Goal: Book appointment/travel/reservation

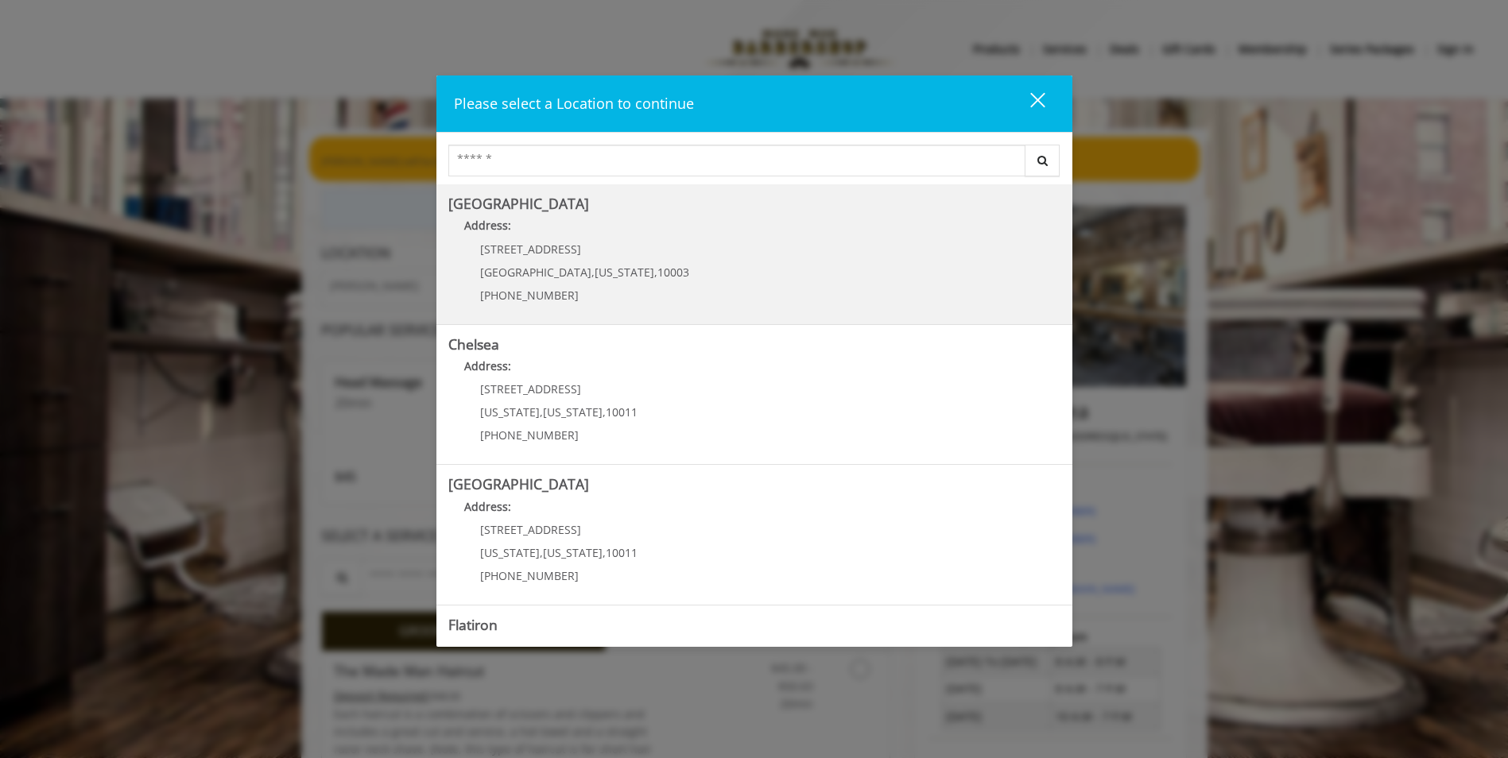
click at [762, 288] on Village "[GEOGRAPHIC_DATA] Address: [STREET_ADDRESS][US_STATE] (212) 598-1840" at bounding box center [754, 254] width 612 height 116
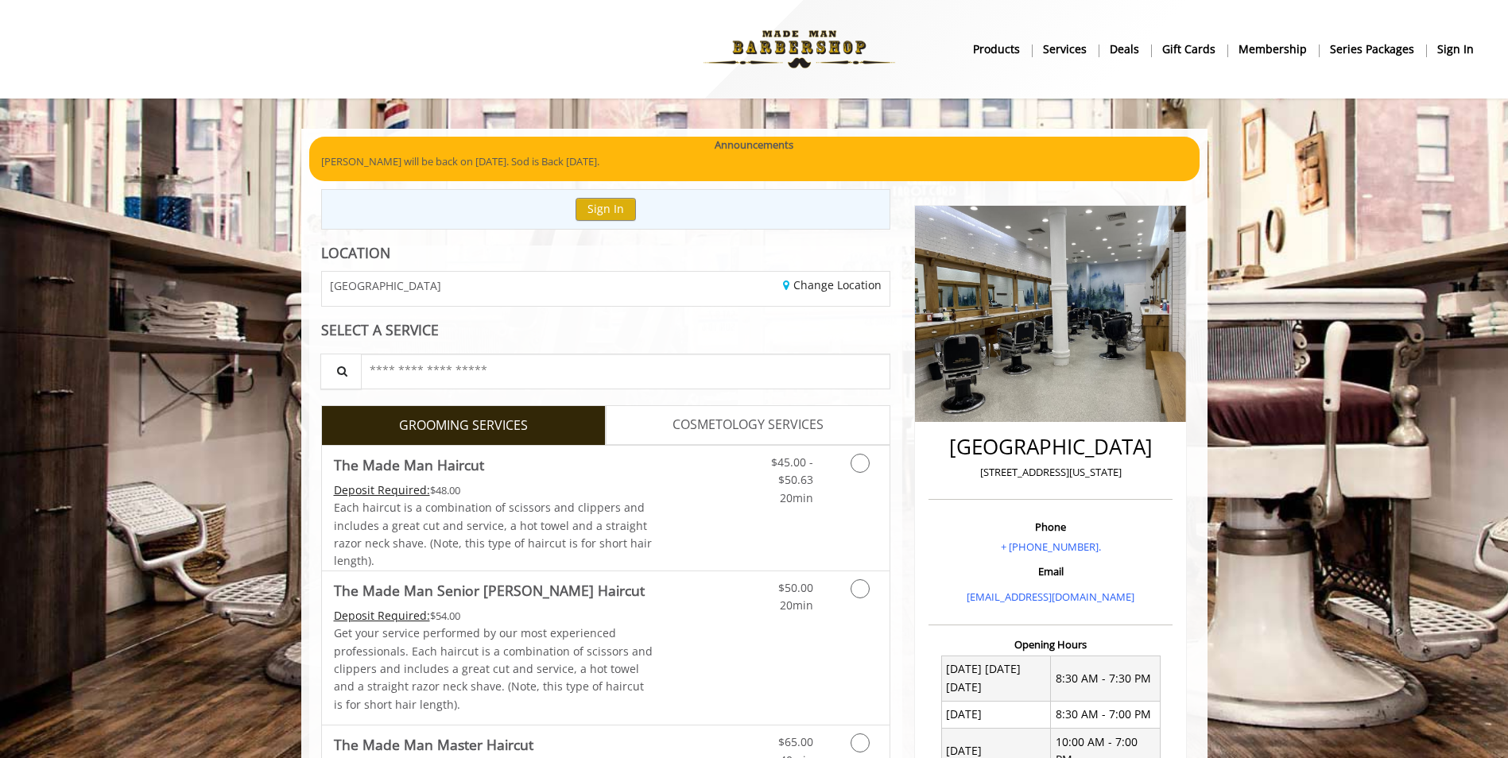
click at [754, 418] on span "COSMETOLOGY SERVICES" at bounding box center [747, 425] width 151 height 21
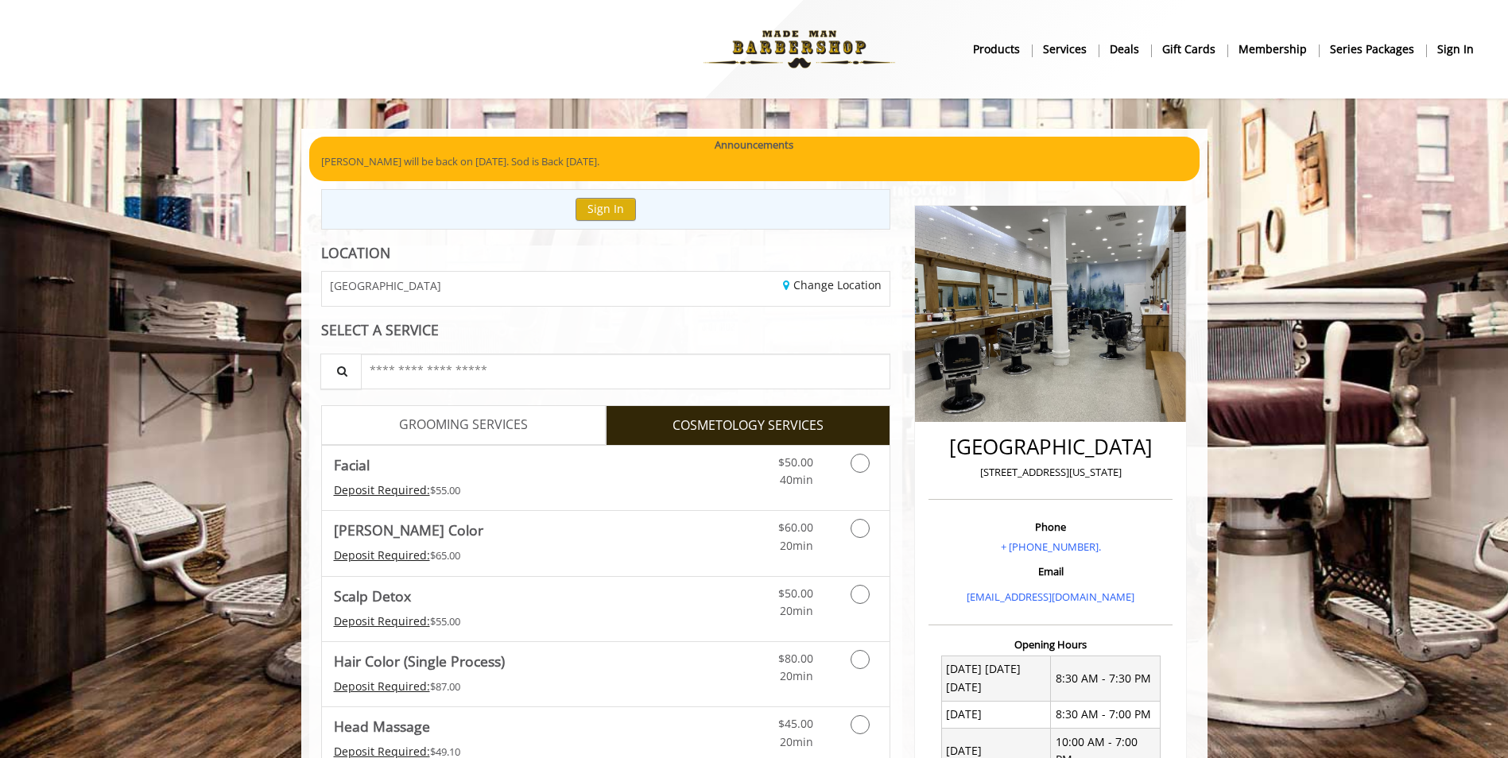
click at [532, 412] on link "GROOMING SERVICES" at bounding box center [463, 425] width 285 height 40
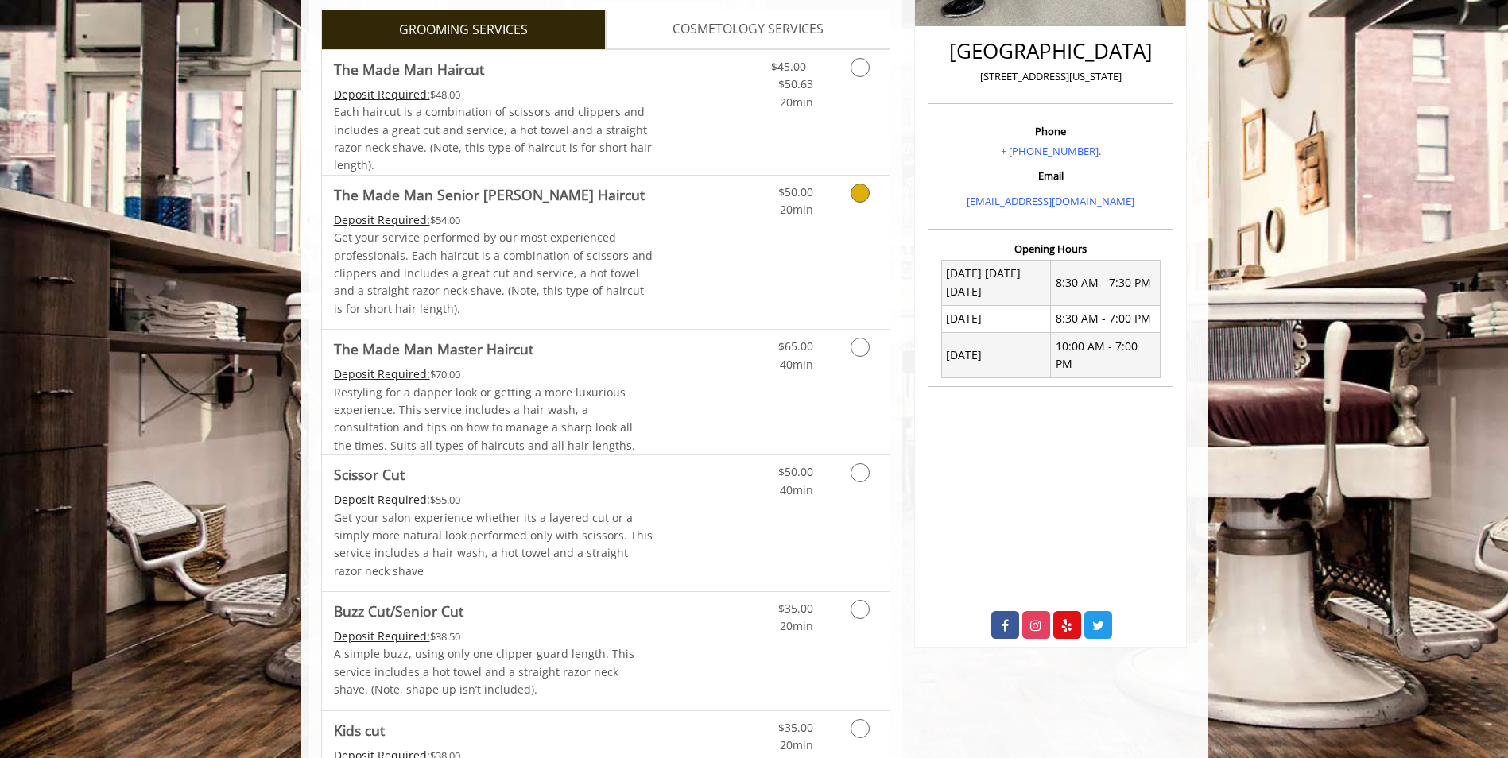
scroll to position [397, 0]
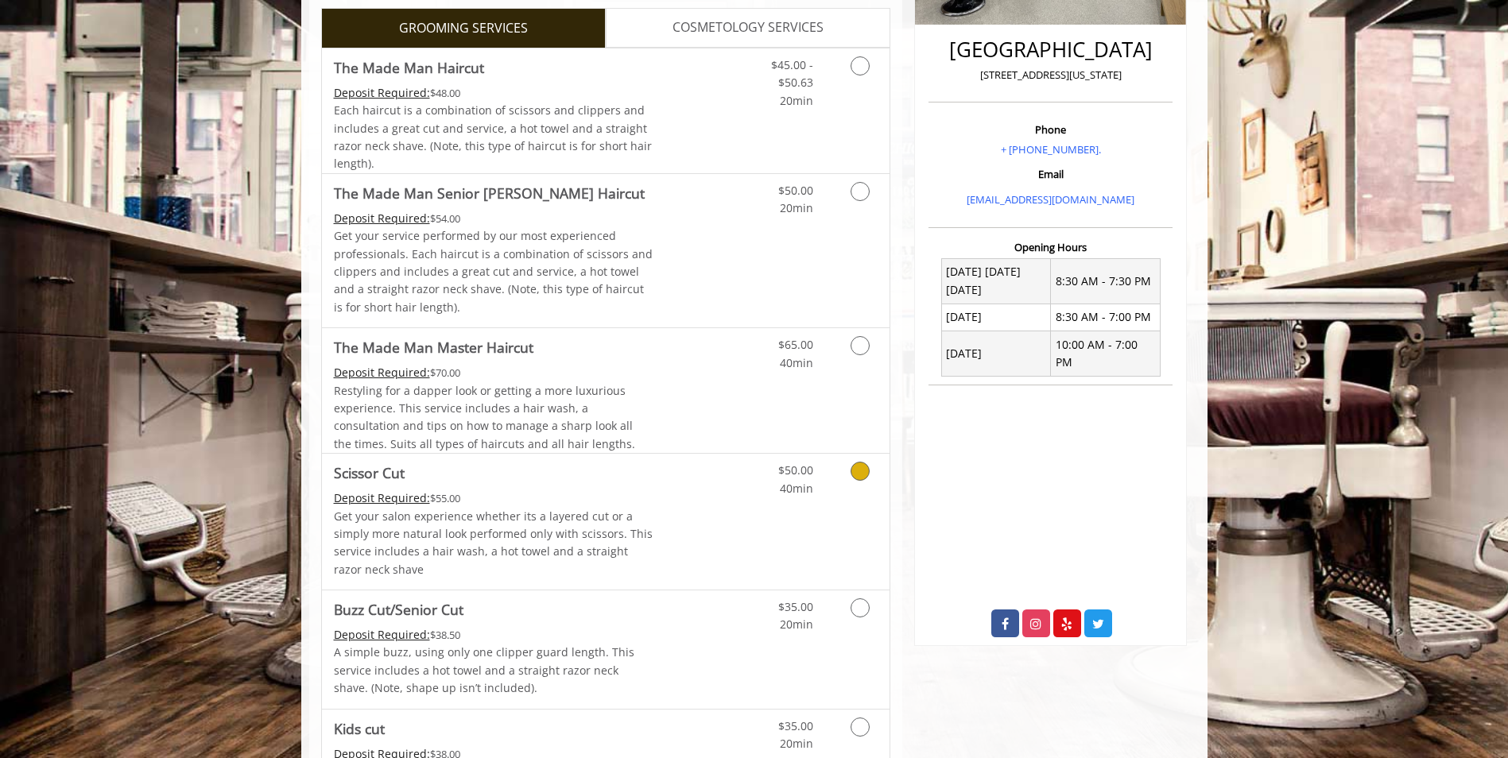
click at [850, 481] on link "Grooming services" at bounding box center [857, 476] width 41 height 44
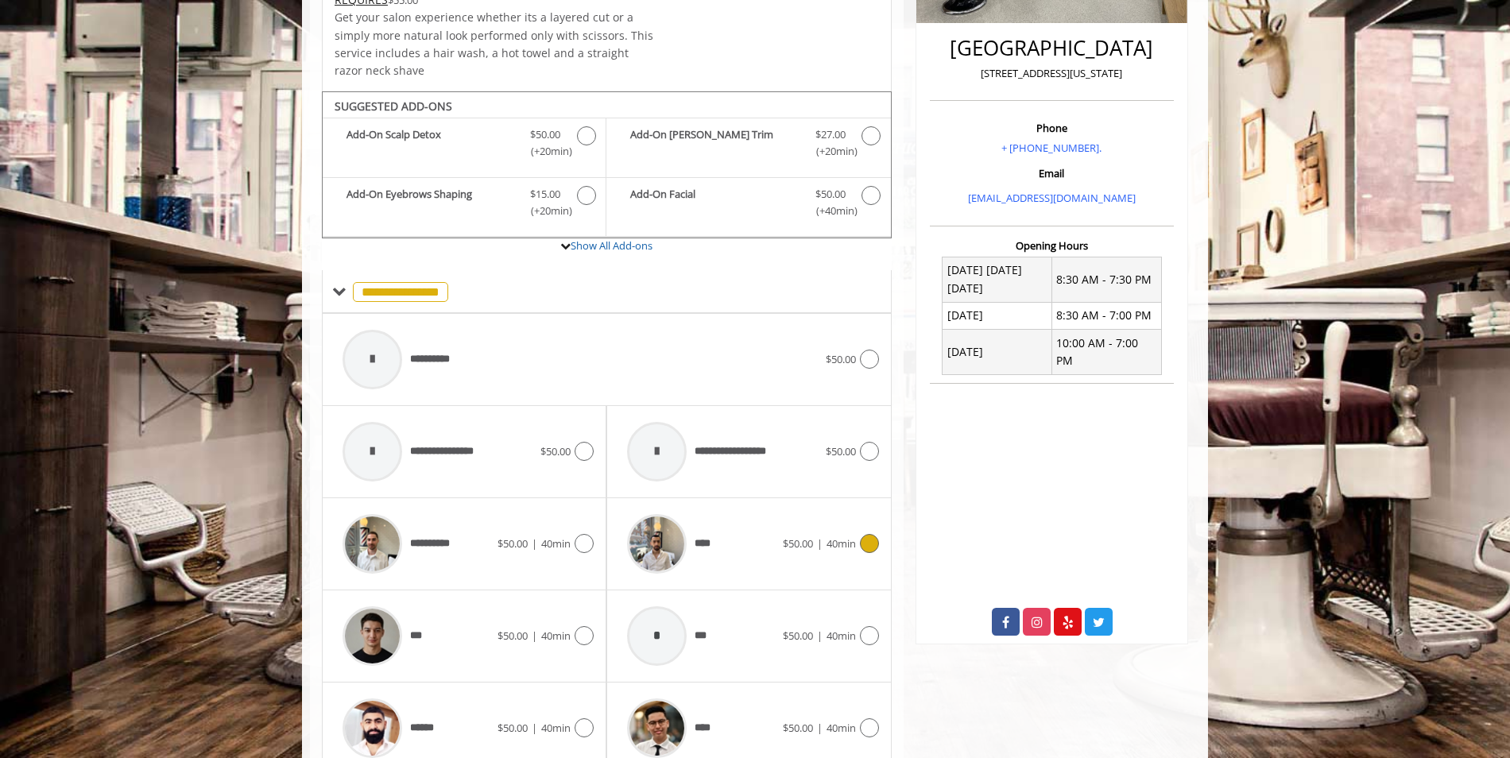
scroll to position [490, 0]
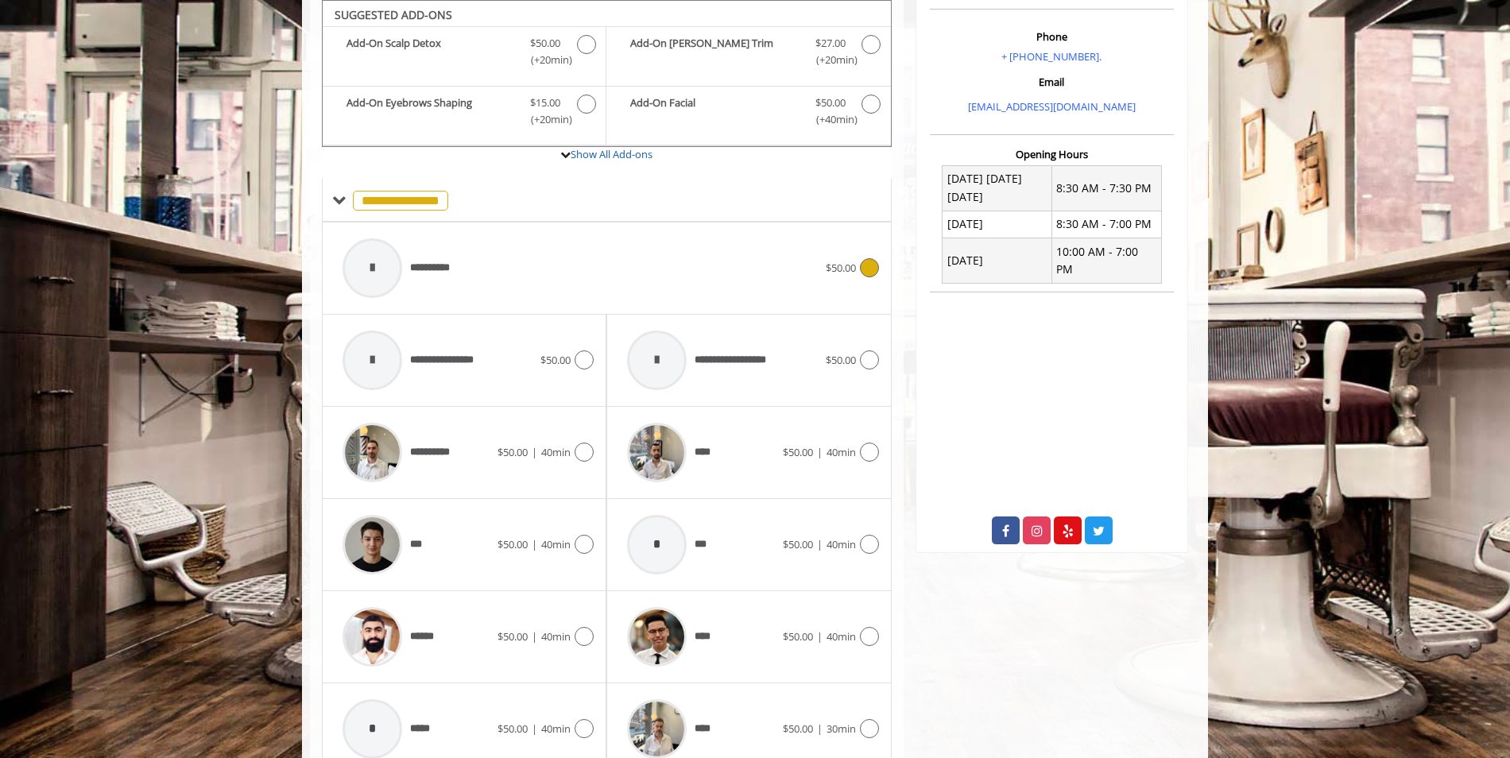
click at [443, 255] on span "**********" at bounding box center [400, 268] width 130 height 76
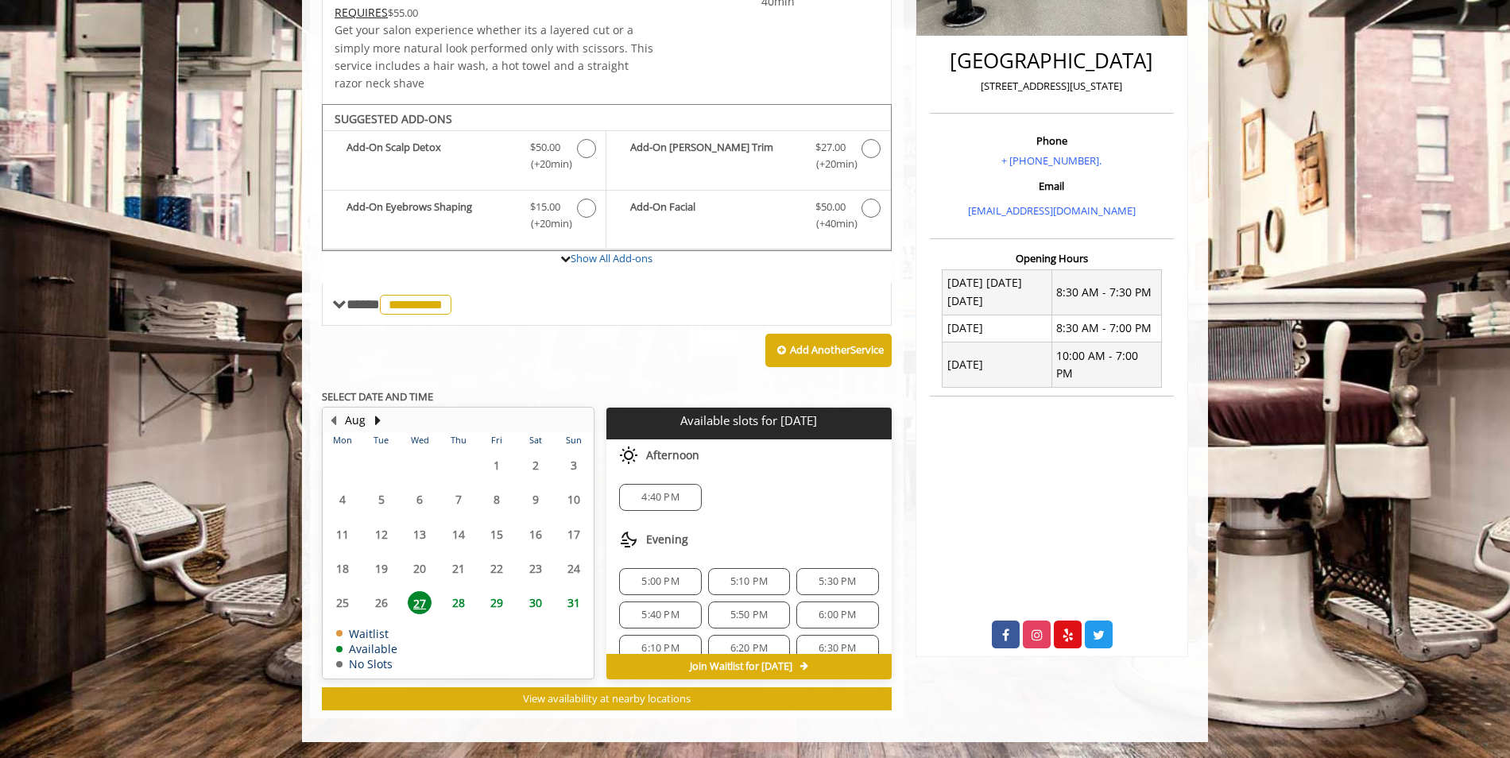
scroll to position [54, 0]
click at [748, 560] on span "5:50 PM" at bounding box center [748, 561] width 37 height 13
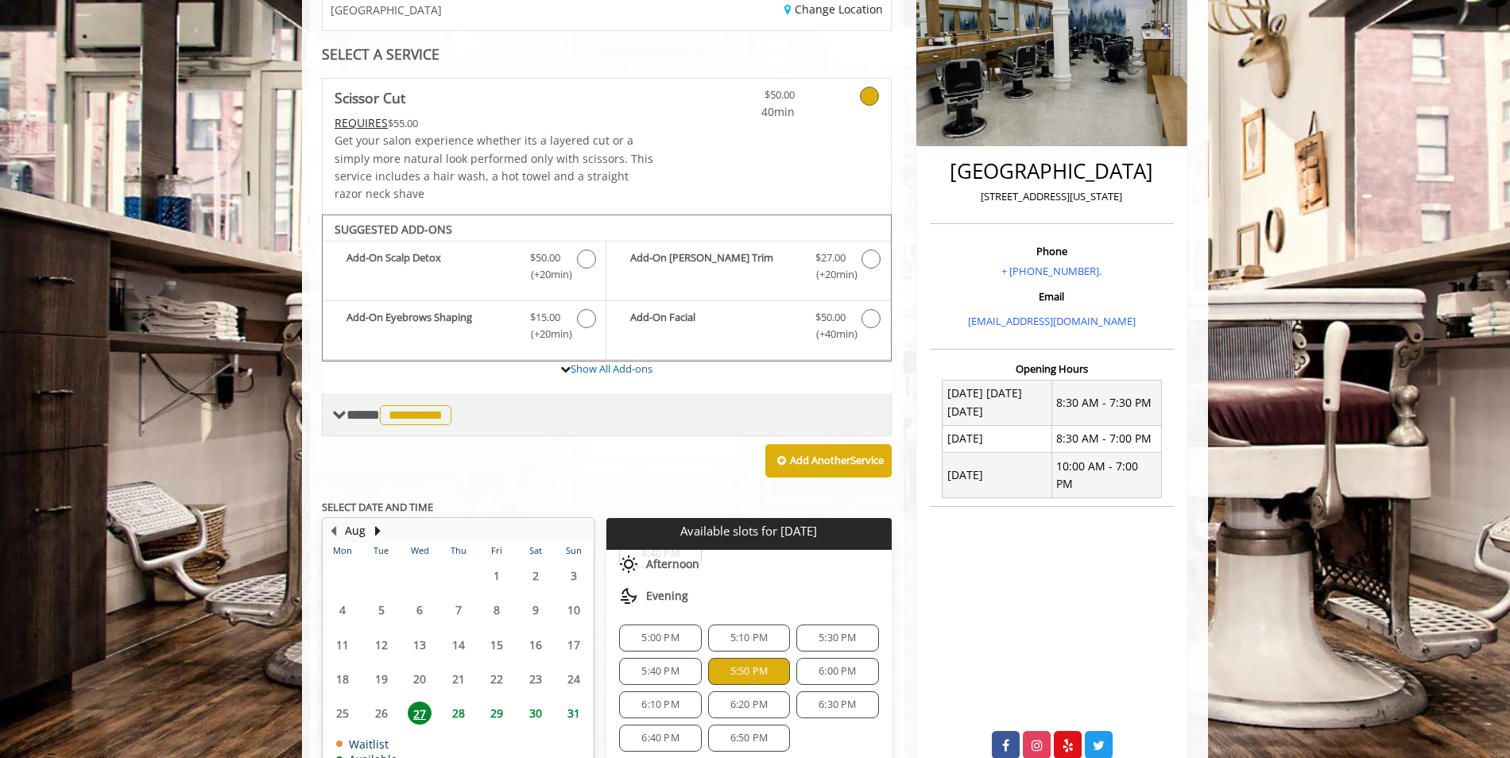
click at [451, 412] on span "**********" at bounding box center [416, 415] width 72 height 20
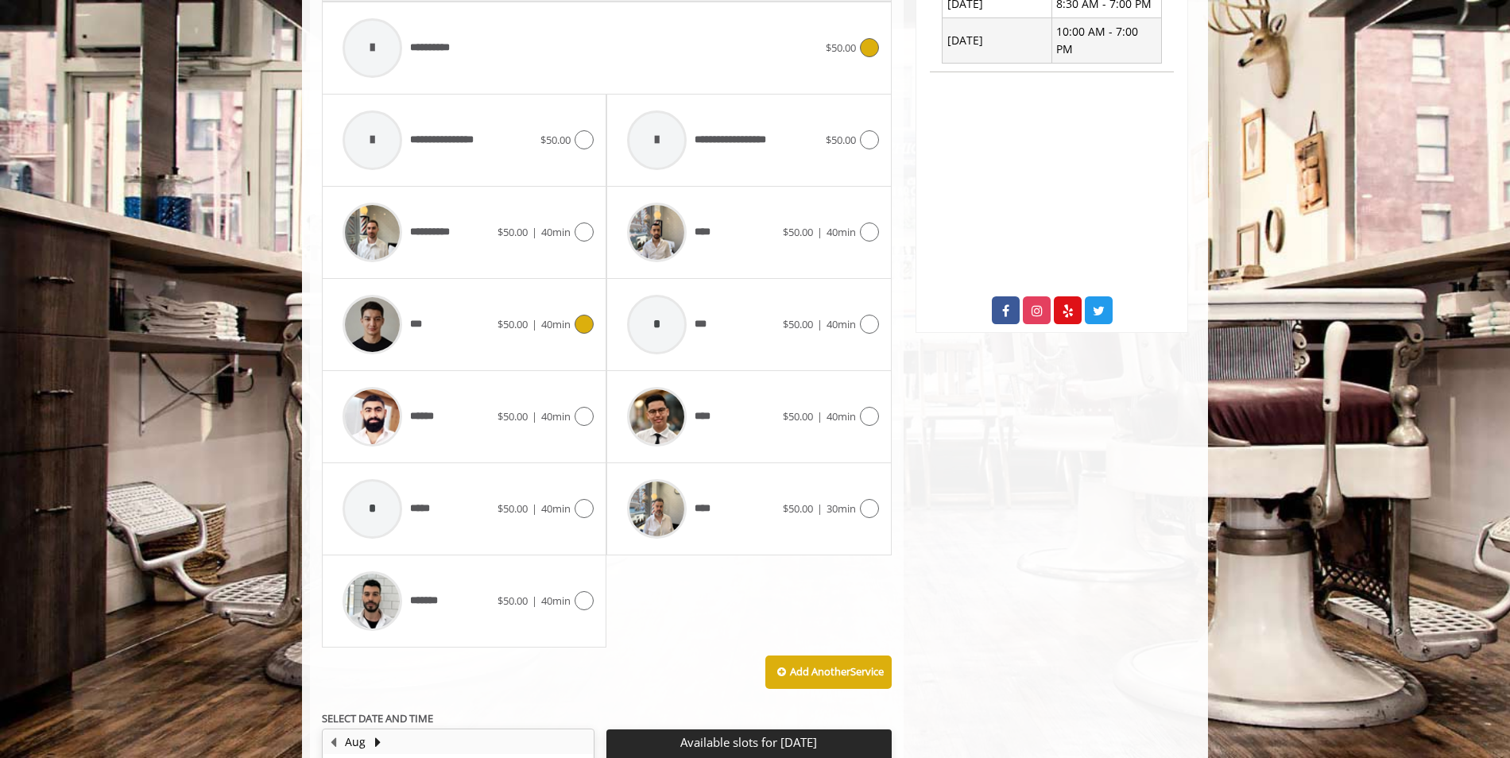
scroll to position [753, 0]
